Goal: Information Seeking & Learning: Compare options

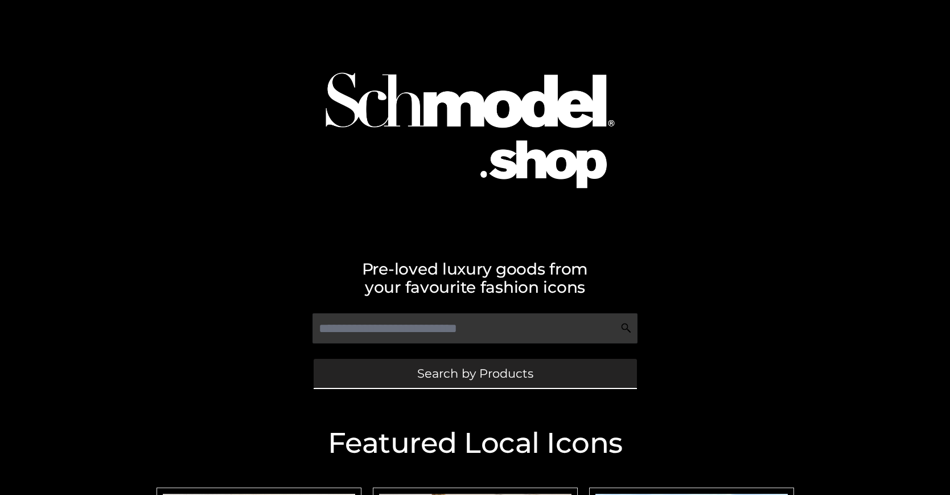
click at [475, 373] on span "Search by Products" at bounding box center [475, 373] width 116 height 12
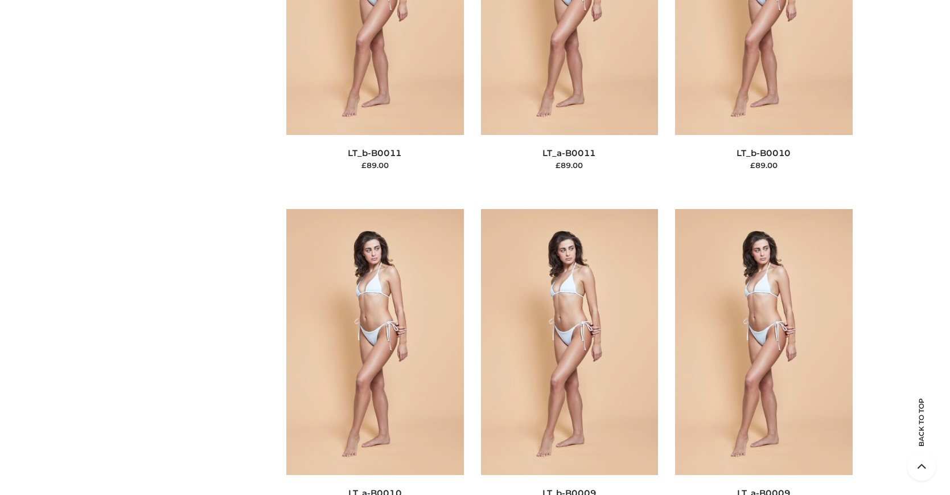
scroll to position [147, 0]
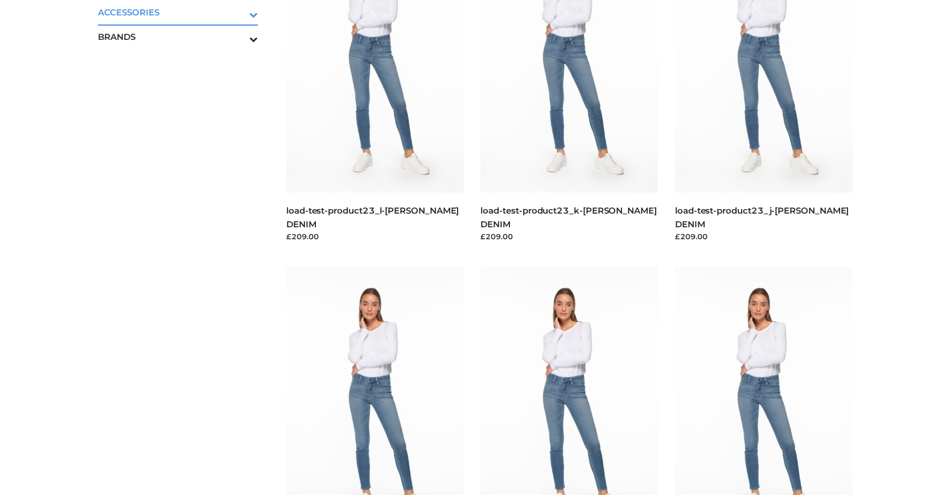
click at [238, 12] on icon "Toggle Submenu" at bounding box center [193, 14] width 127 height 13
click at [183, 36] on span "BAGS" at bounding box center [183, 36] width 149 height 13
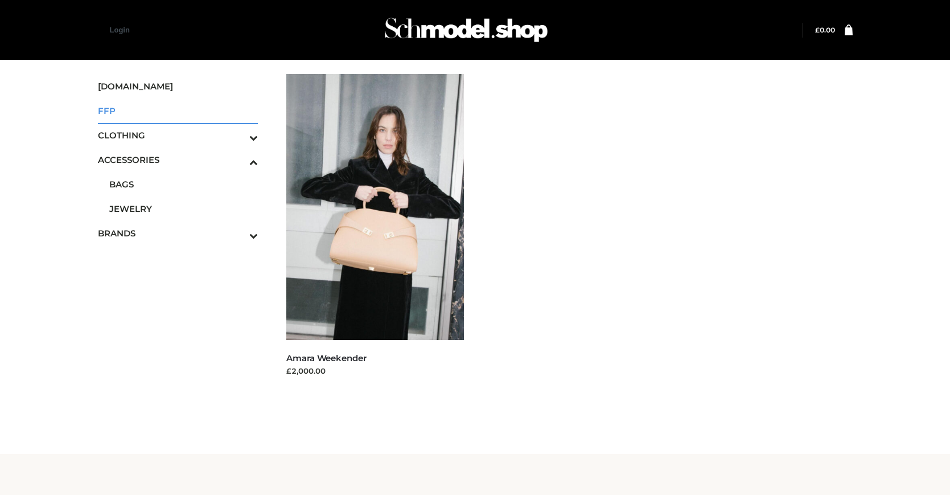
click at [178, 110] on span "FFP" at bounding box center [178, 110] width 160 height 13
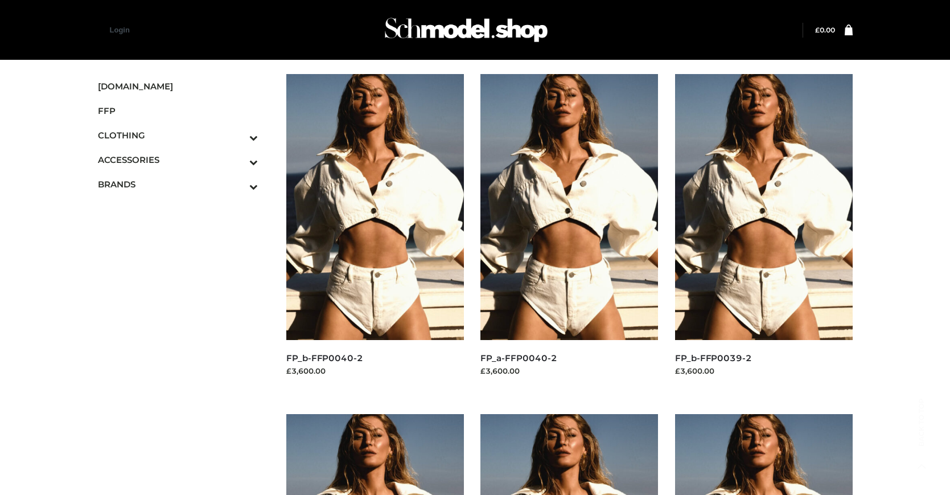
scroll to position [576, 0]
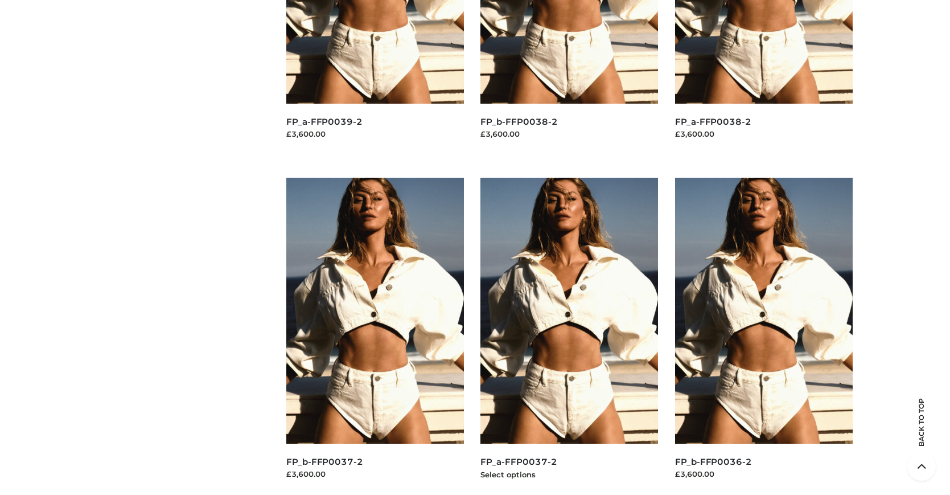
click at [569, 336] on img at bounding box center [569, 311] width 178 height 266
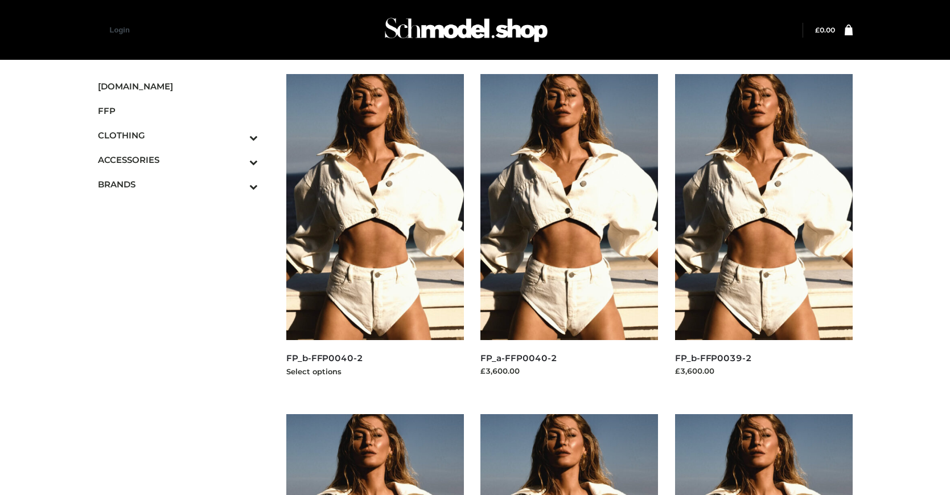
click at [374, 232] on img at bounding box center [375, 207] width 178 height 266
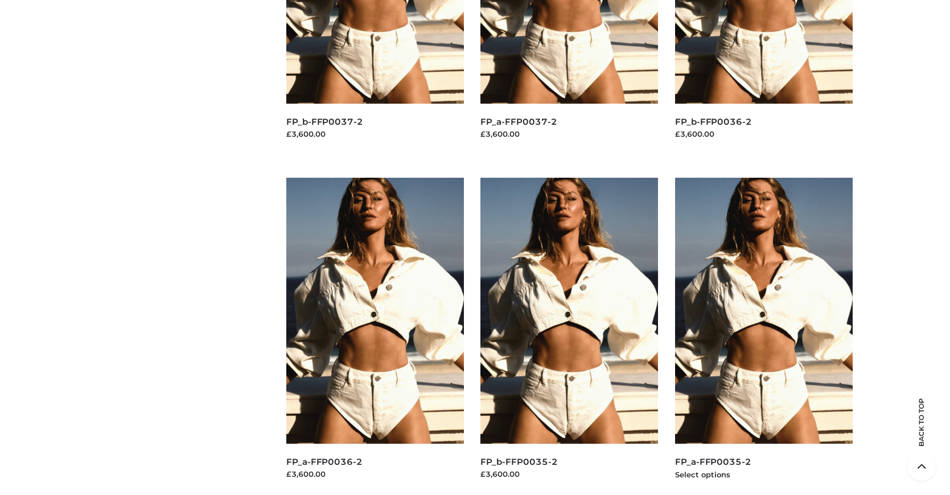
click at [763, 336] on img at bounding box center [764, 311] width 178 height 266
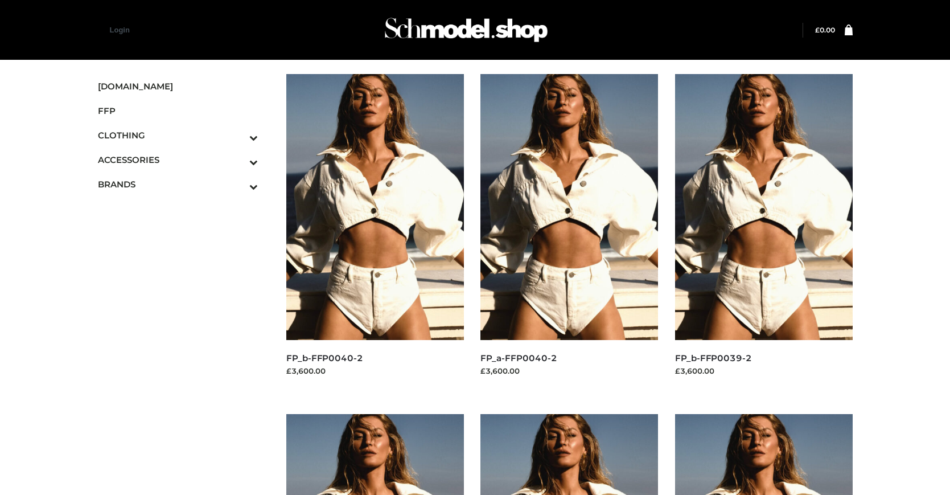
scroll to position [576, 0]
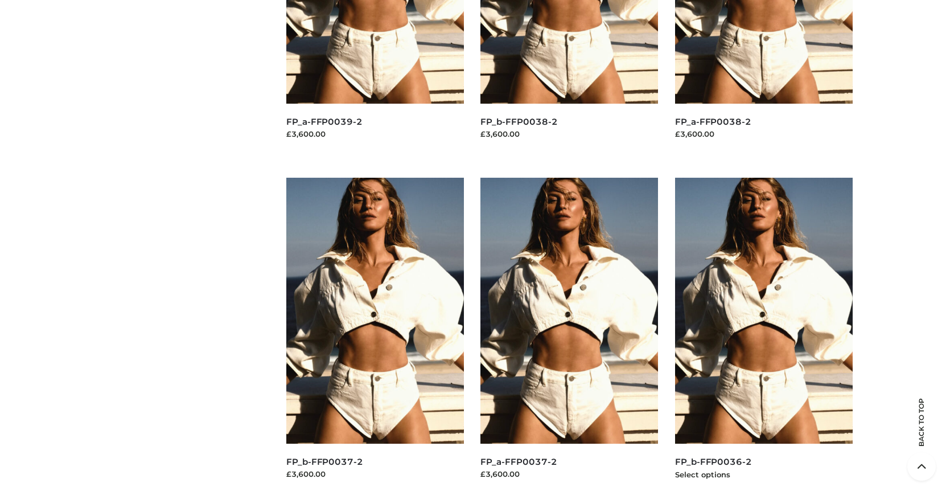
click at [763, 336] on img at bounding box center [764, 311] width 178 height 266
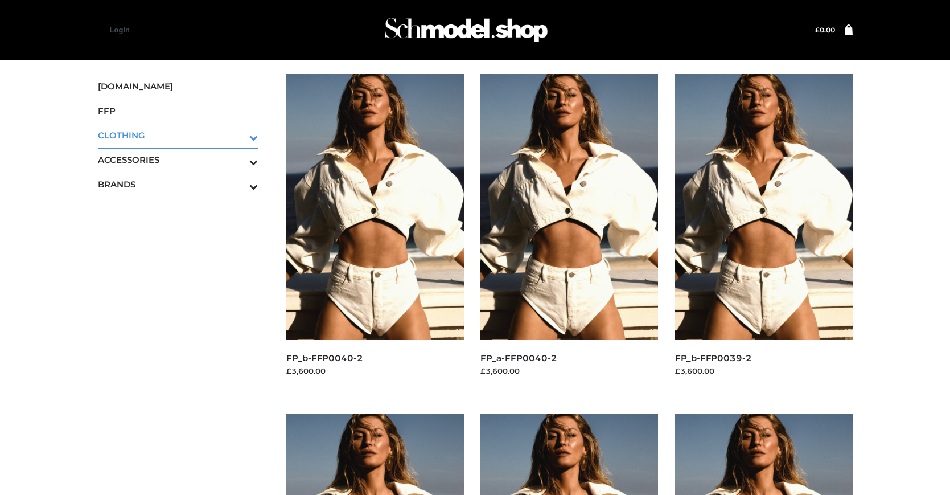
click at [238, 135] on icon "Toggle Submenu" at bounding box center [193, 137] width 127 height 13
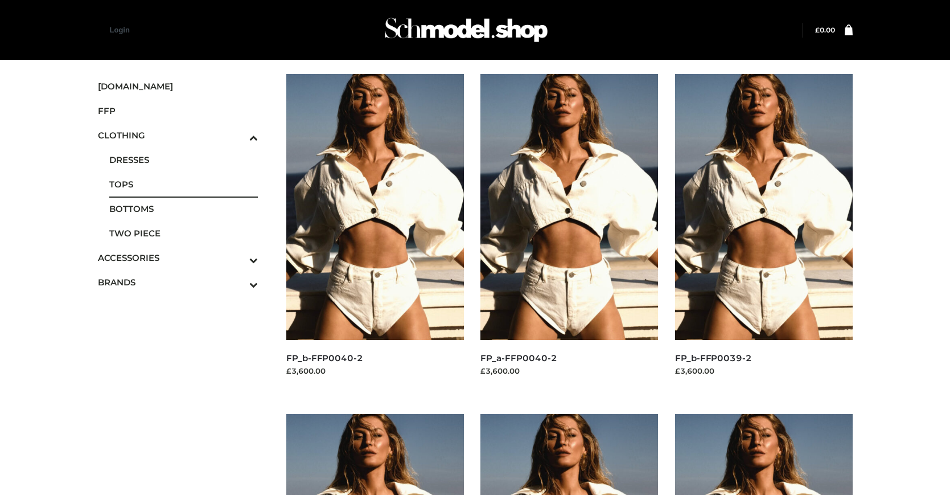
click at [183, 184] on span "TOPS" at bounding box center [183, 184] width 149 height 13
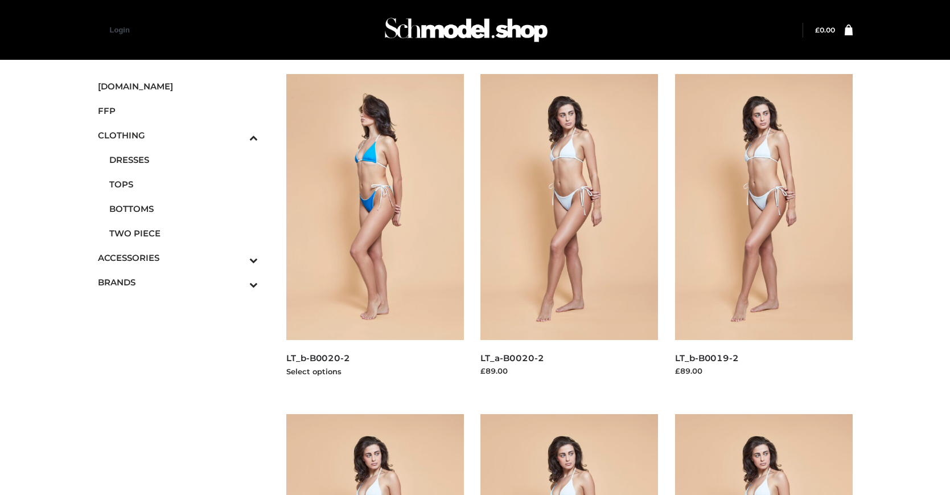
click at [374, 232] on img at bounding box center [375, 207] width 178 height 266
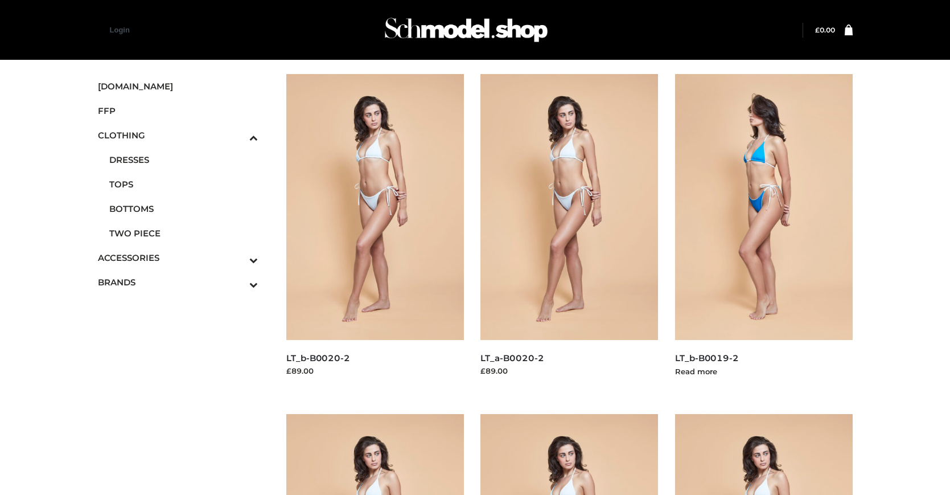
click at [763, 232] on img at bounding box center [764, 207] width 178 height 266
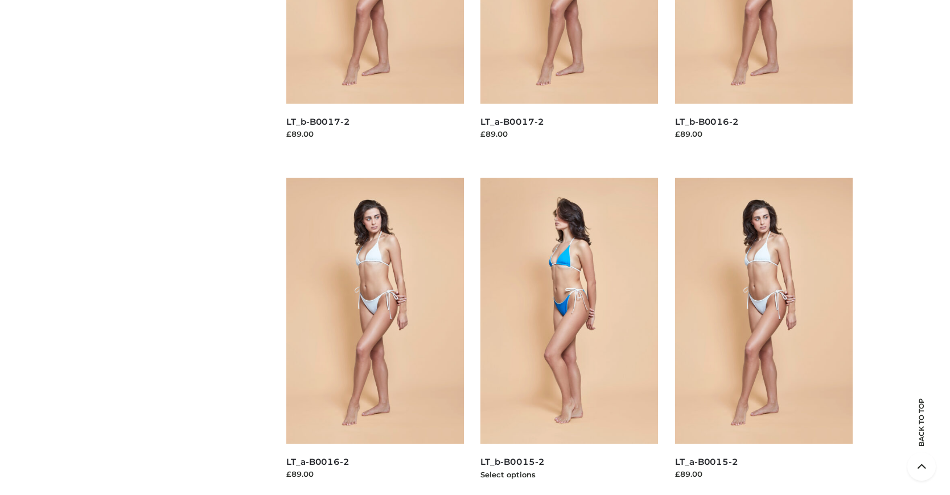
click at [569, 336] on img at bounding box center [569, 311] width 178 height 266
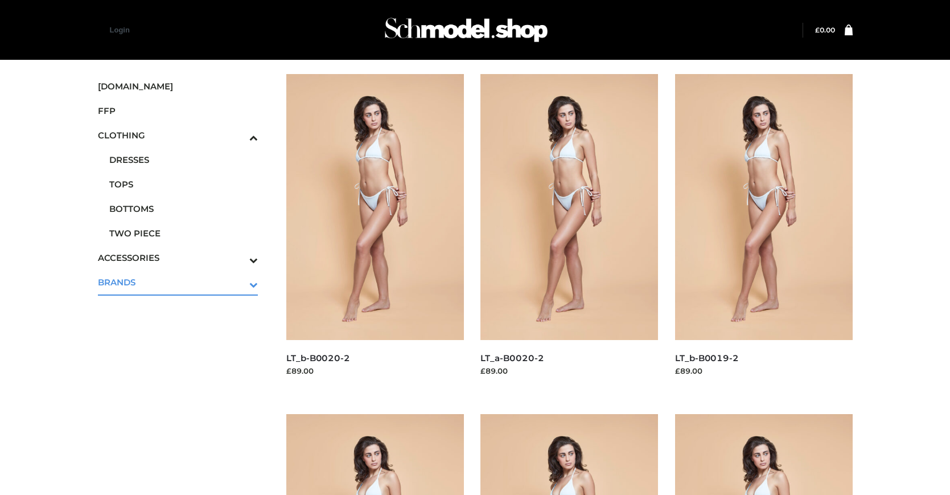
click at [238, 282] on icon "Toggle Submenu" at bounding box center [193, 284] width 127 height 13
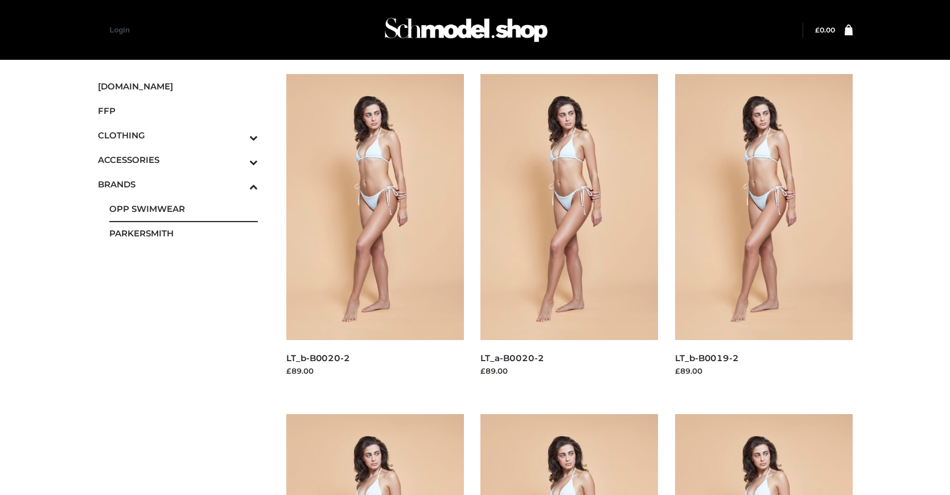
click at [183, 208] on span "OPP SWIMWEAR" at bounding box center [183, 208] width 149 height 13
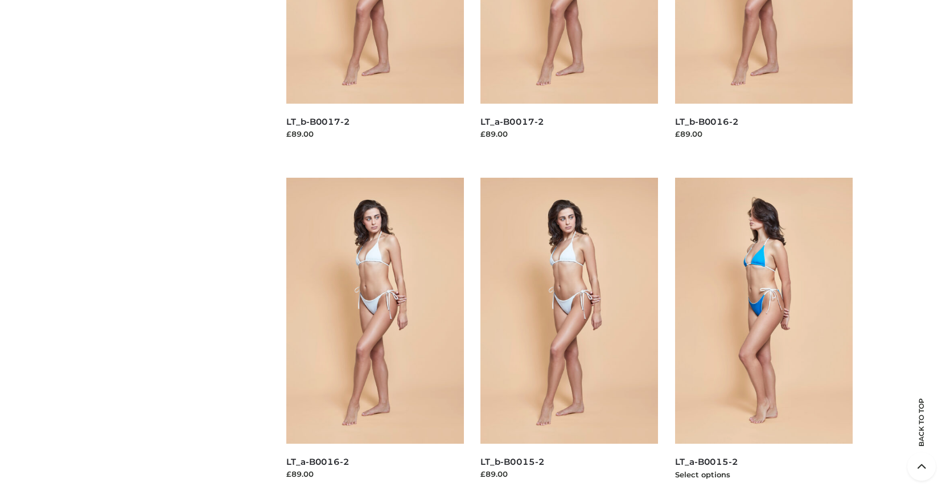
click at [763, 336] on img at bounding box center [764, 311] width 178 height 266
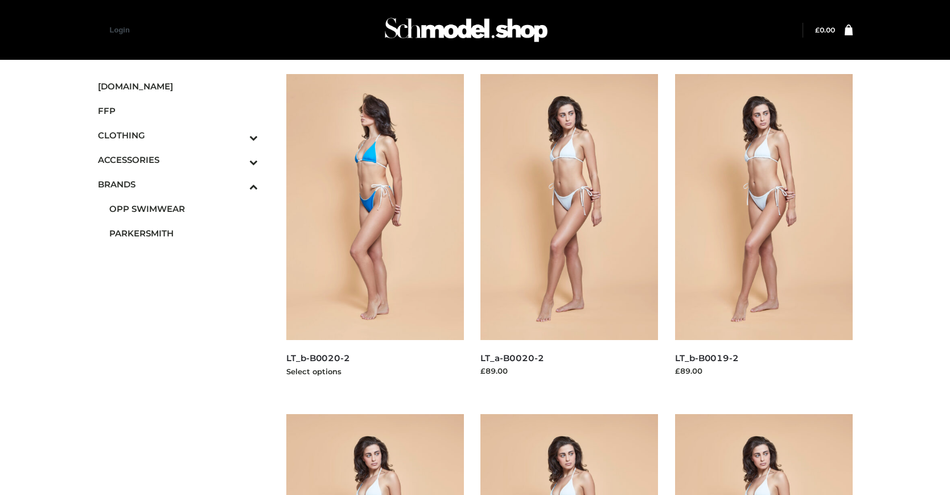
click at [374, 232] on img at bounding box center [375, 207] width 178 height 266
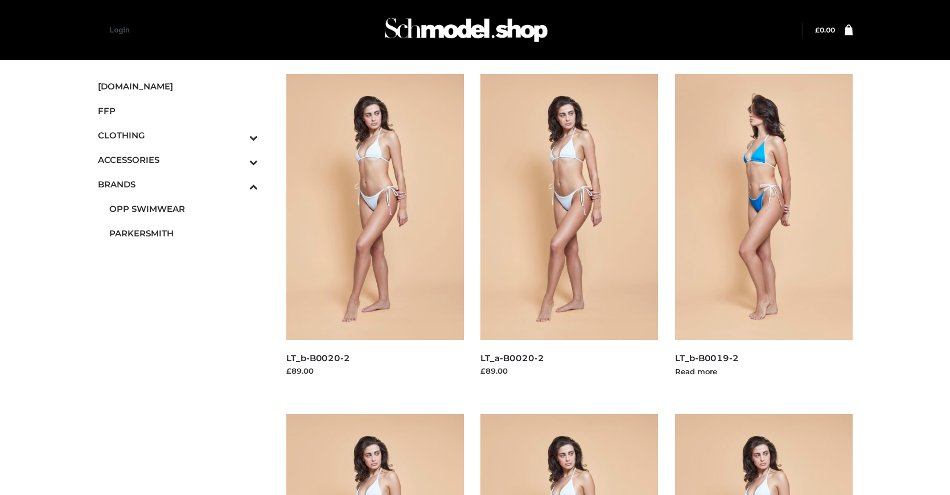
click at [763, 232] on img at bounding box center [764, 207] width 178 height 266
